Goal: Navigation & Orientation: Find specific page/section

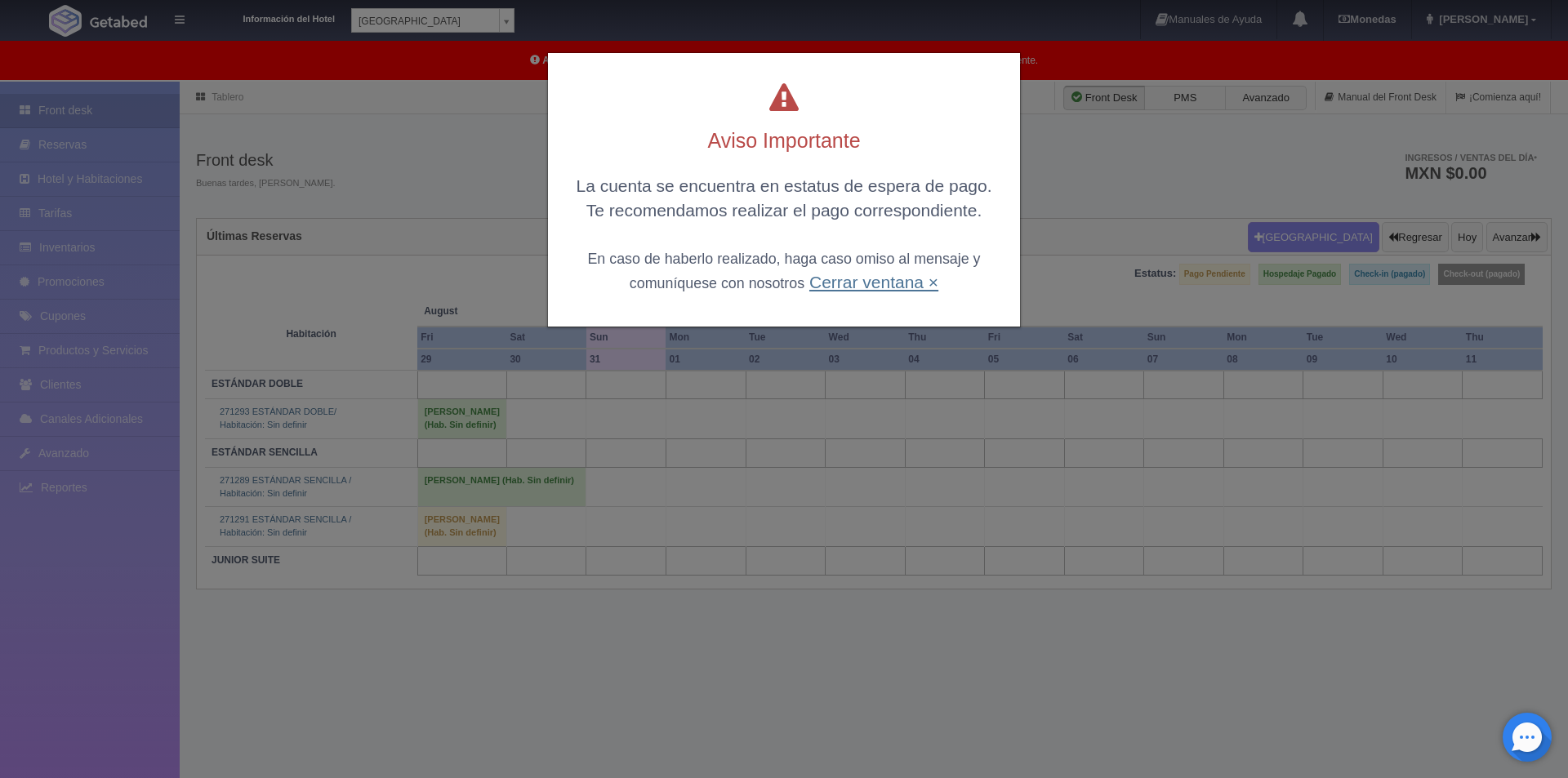
click at [859, 283] on link "Cerrar ventana ×" at bounding box center [874, 282] width 129 height 18
